Goal: Obtain resource: Download file/media

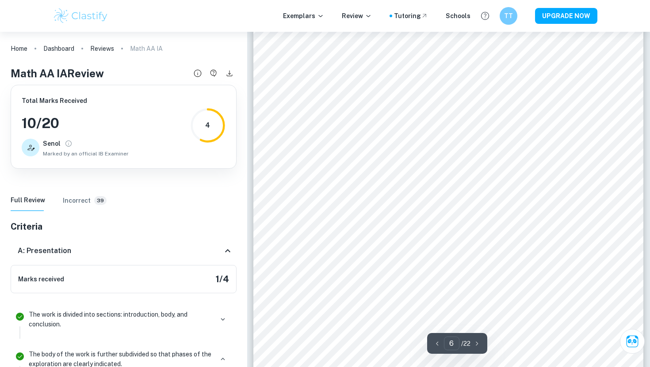
scroll to position [2581, 0]
click at [27, 202] on Review "Full Review" at bounding box center [28, 200] width 34 height 21
click at [231, 74] on icon "Download" at bounding box center [229, 73] width 10 height 10
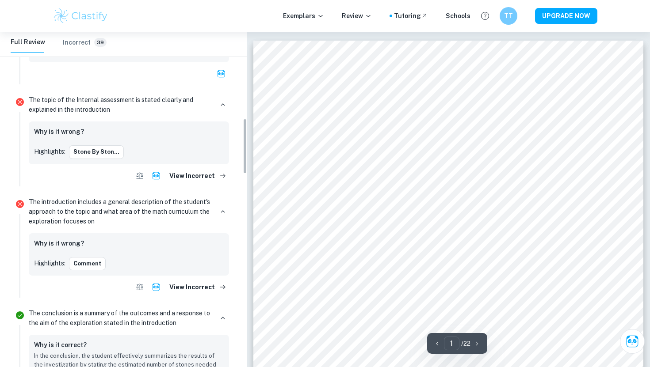
scroll to position [524, 0]
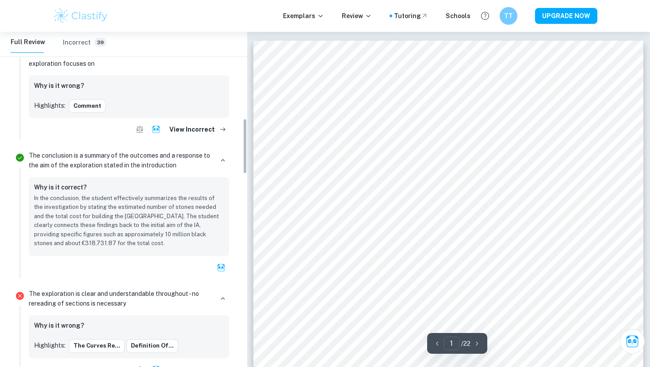
click at [155, 312] on div "The exploration is clear and understandable throughout - no rereading of sectio…" at bounding box center [128, 333] width 207 height 94
click at [147, 302] on p "The exploration is clear and understandable throughout - no rereading of sectio…" at bounding box center [121, 298] width 184 height 19
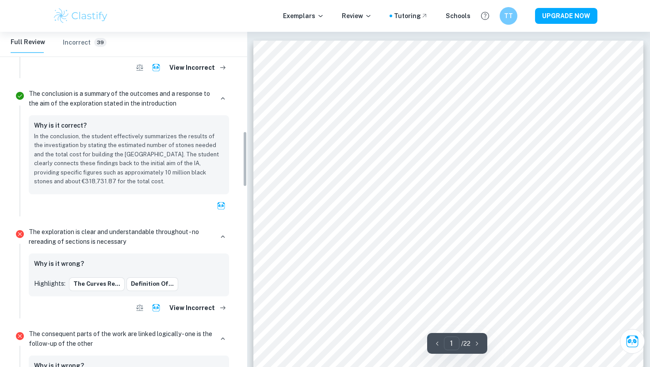
scroll to position [646, 0]
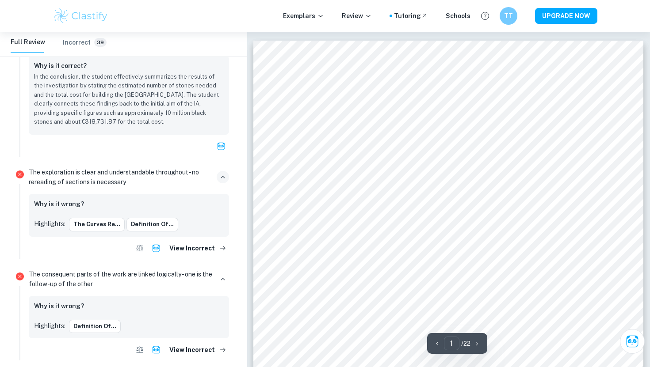
click at [223, 178] on icon "button" at bounding box center [223, 177] width 8 height 8
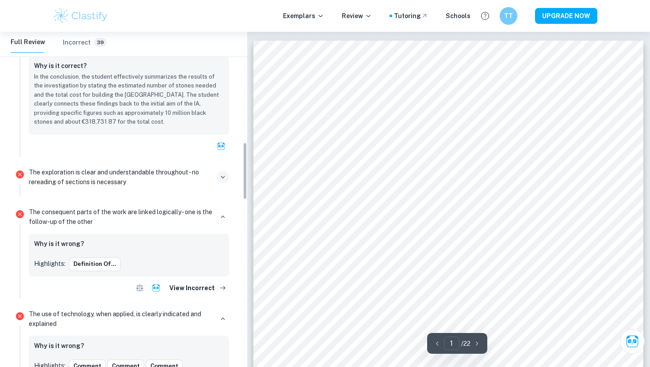
click at [223, 178] on icon "button" at bounding box center [223, 177] width 8 height 8
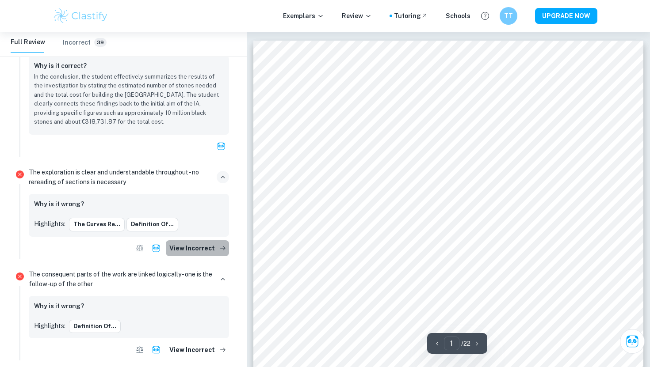
click at [201, 252] on button "View Incorrect" at bounding box center [197, 248] width 63 height 16
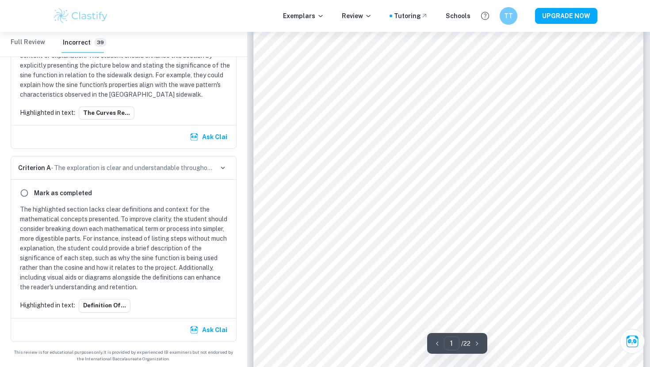
scroll to position [16, 0]
click at [30, 24] on div "Exemplars Review Tutoring Schools TT UPGRADE NOW" at bounding box center [325, 16] width 650 height 32
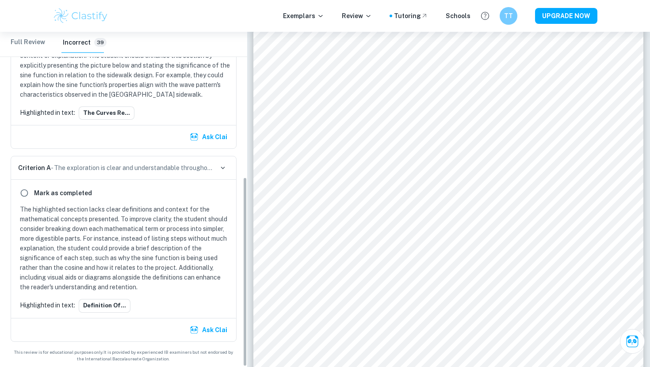
click at [36, 44] on Review "Full Review" at bounding box center [28, 42] width 34 height 21
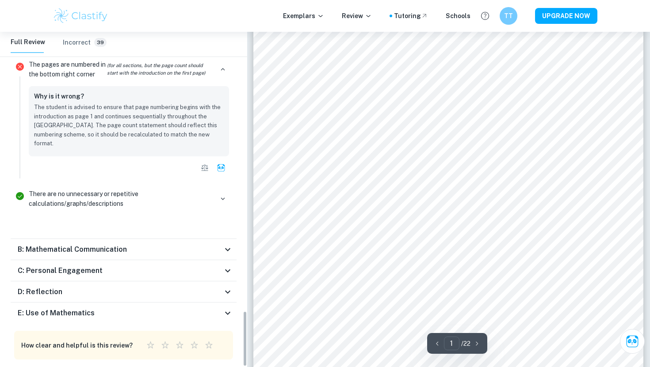
scroll to position [151, 0]
click at [198, 308] on div "E: Use of Mathematics" at bounding box center [120, 313] width 205 height 11
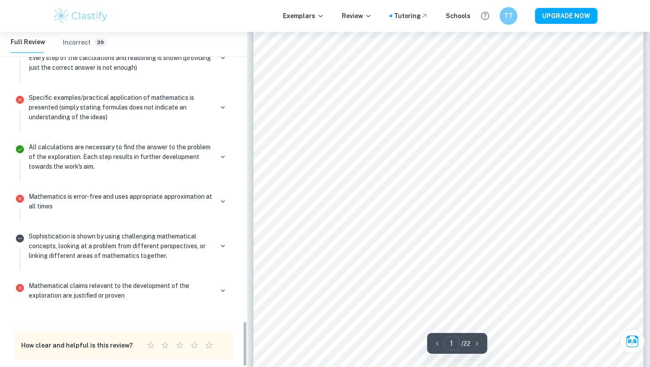
scroll to position [312, 0]
click at [139, 192] on p "Mathematics is error-free and uses appropriate approximation at all times" at bounding box center [121, 201] width 184 height 19
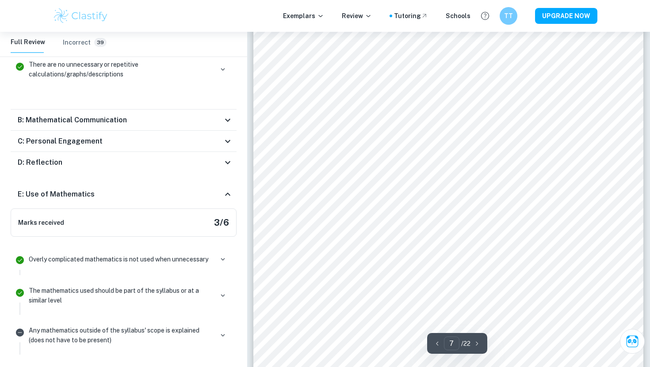
scroll to position [3140, 0]
click at [358, 110] on div "Step 7: Costs Calculating the price of building the pavement in [DATE] based on…" at bounding box center [448, 205] width 390 height 504
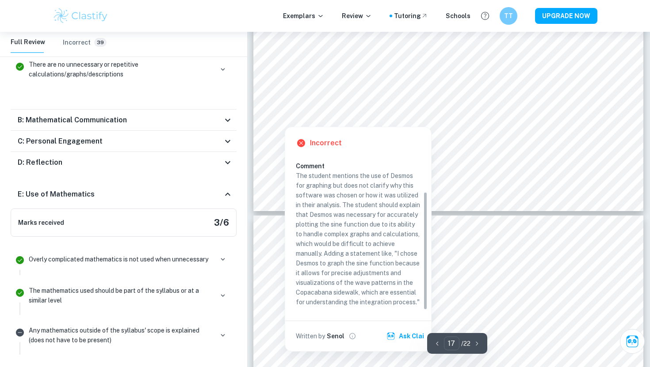
scroll to position [8480, 0]
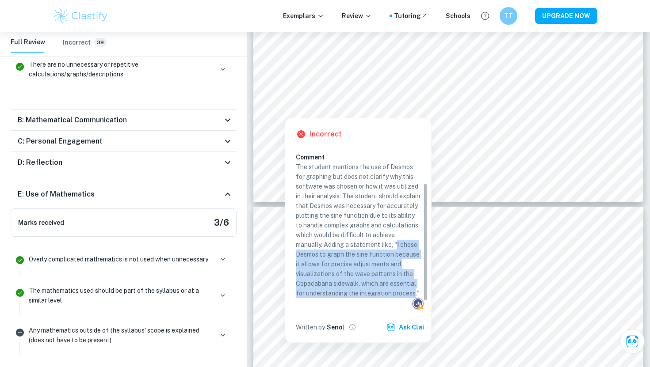
drag, startPoint x: 299, startPoint y: 246, endPoint x: 318, endPoint y: 295, distance: 53.2
click at [318, 295] on p "The student mentions the use of Desmos for graphing but does not clarify why th…" at bounding box center [358, 230] width 125 height 136
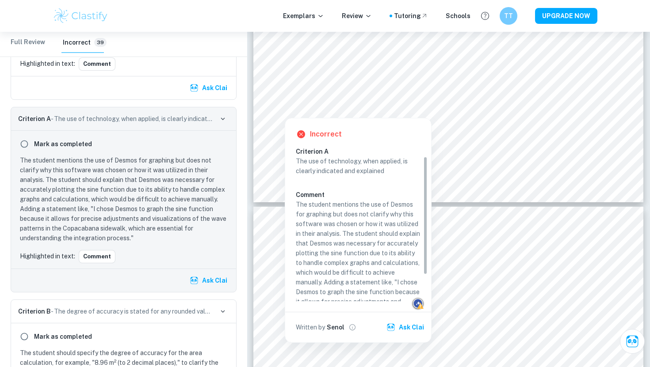
scroll to position [47, 0]
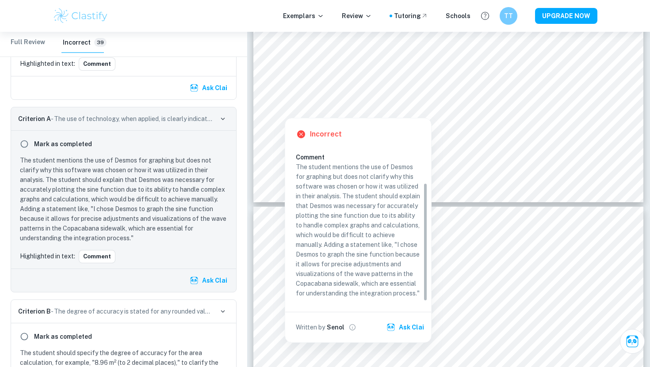
drag, startPoint x: 299, startPoint y: 245, endPoint x: 310, endPoint y: 254, distance: 14.8
click at [310, 254] on p "The student mentions the use of Desmos for graphing but does not clarify why th…" at bounding box center [358, 230] width 125 height 136
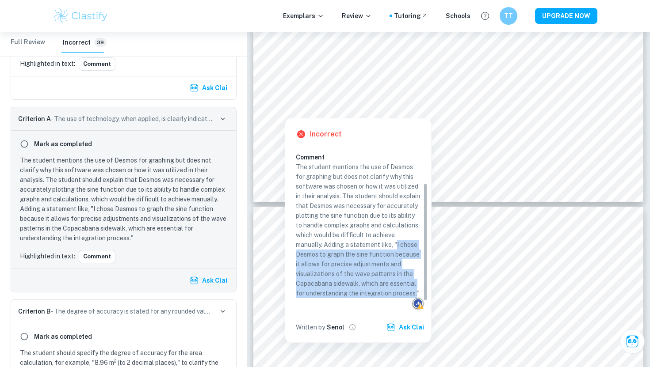
copy p "I chose Desmos to graph the sine function because it allows for precise adjustm…"
drag, startPoint x: 298, startPoint y: 245, endPoint x: 319, endPoint y: 294, distance: 54.0
click at [320, 294] on p "The student mentions the use of Desmos for graphing but does not clarify why th…" at bounding box center [358, 230] width 125 height 136
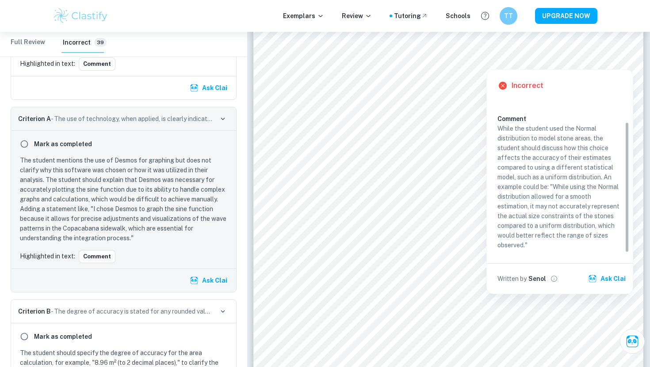
scroll to position [28, 0]
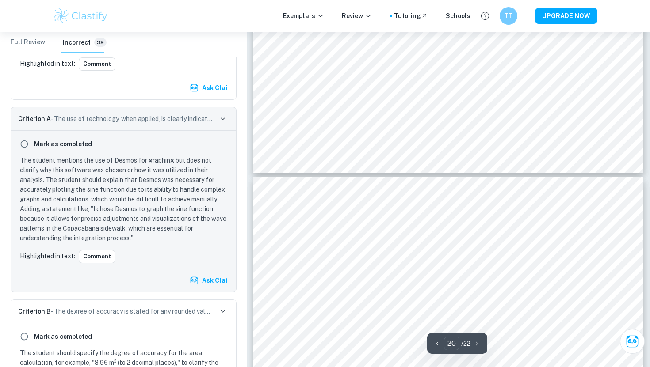
type input "21"
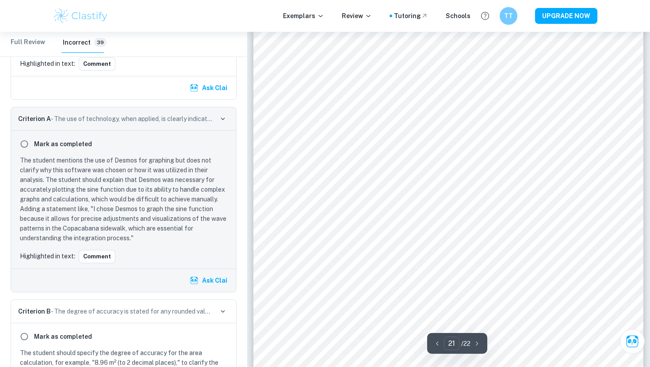
scroll to position [10337, 0]
